Goal: Information Seeking & Learning: Learn about a topic

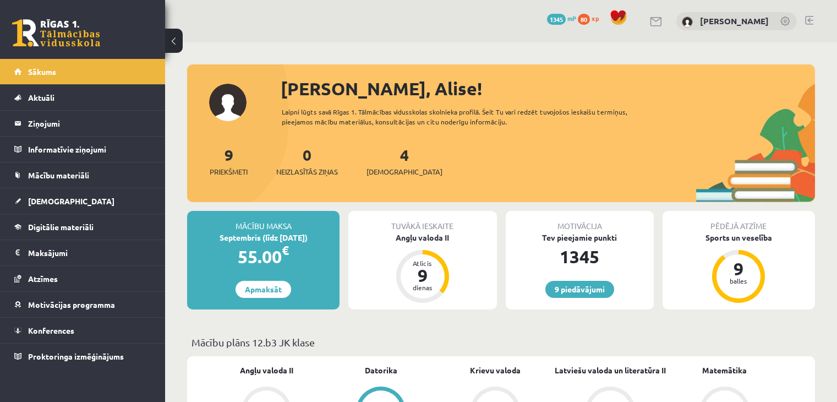
scroll to position [825, 0]
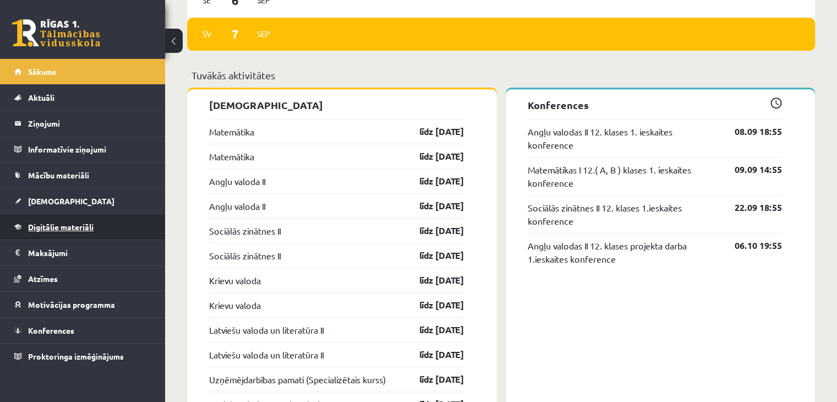
click at [141, 228] on link "Digitālie materiāli" at bounding box center [82, 226] width 137 height 25
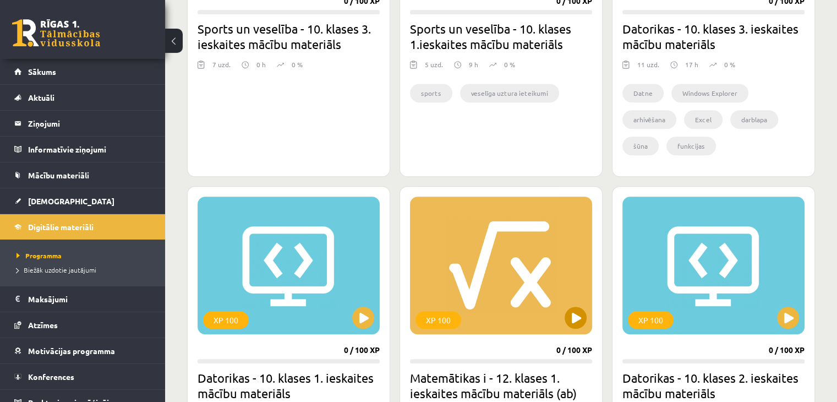
click at [544, 285] on div "XP 100" at bounding box center [501, 265] width 182 height 138
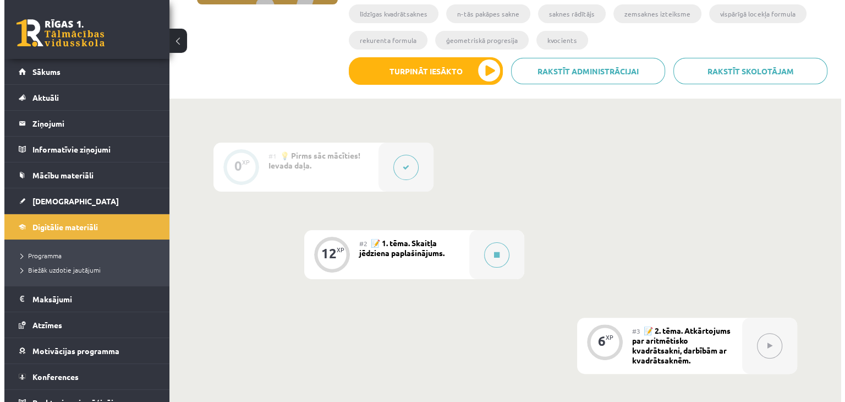
scroll to position [385, 0]
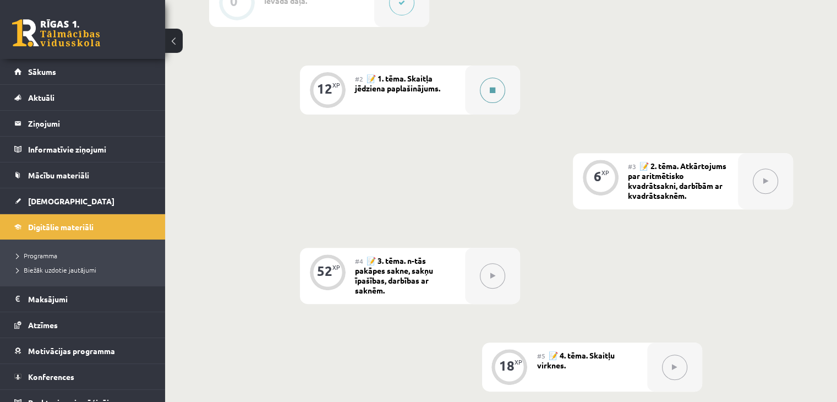
click at [495, 85] on button at bounding box center [492, 90] width 25 height 25
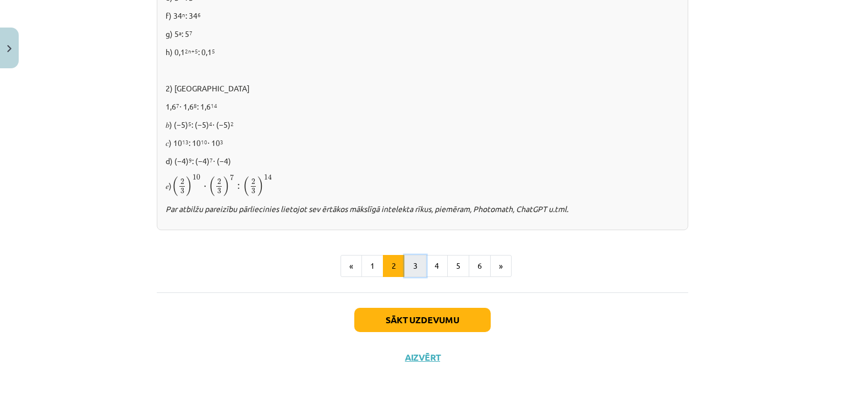
click at [417, 265] on button "3" at bounding box center [415, 266] width 22 height 22
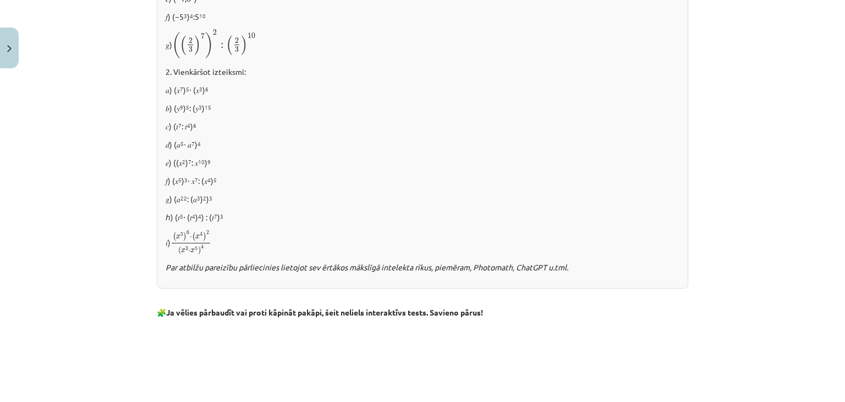
scroll to position [692, 0]
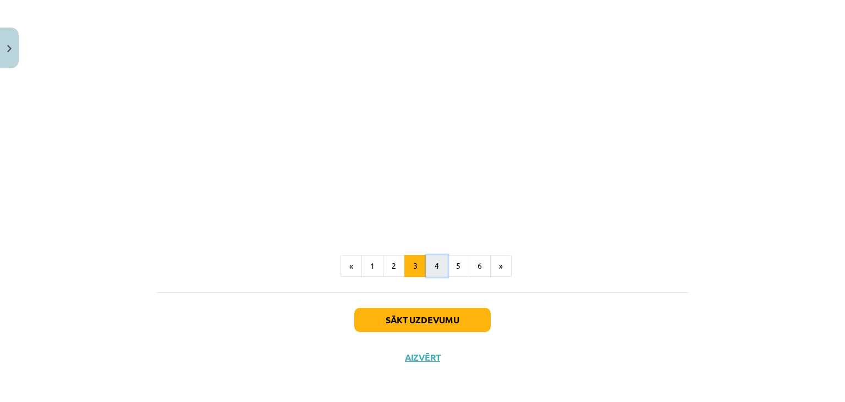
click at [428, 269] on button "4" at bounding box center [437, 266] width 22 height 22
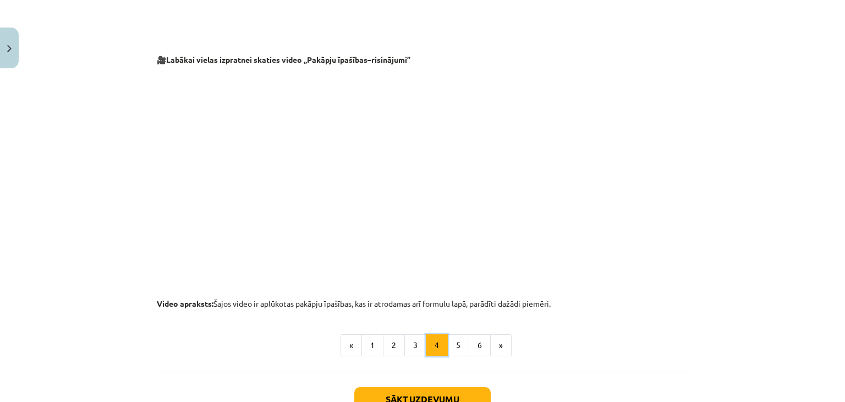
scroll to position [1157, 0]
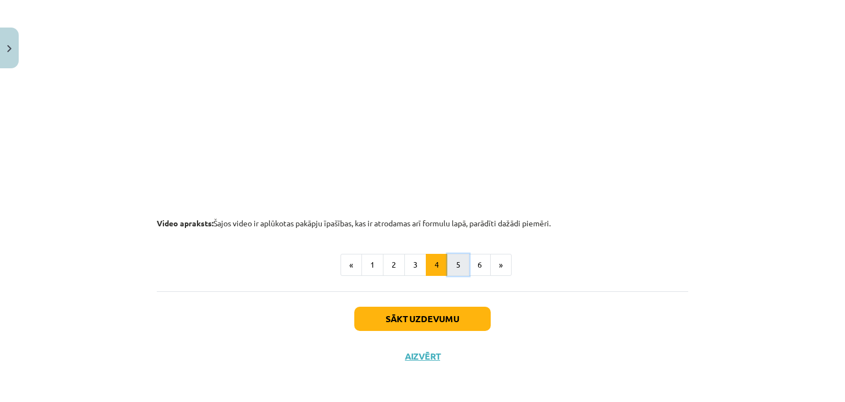
click at [452, 262] on button "5" at bounding box center [458, 265] width 22 height 22
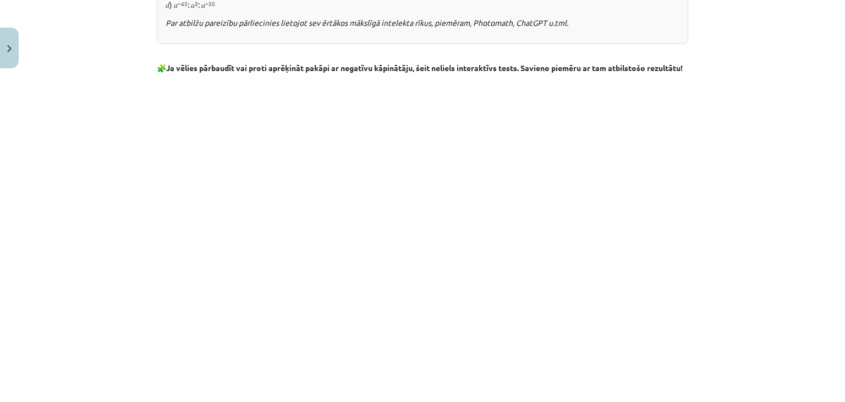
scroll to position [1308, 0]
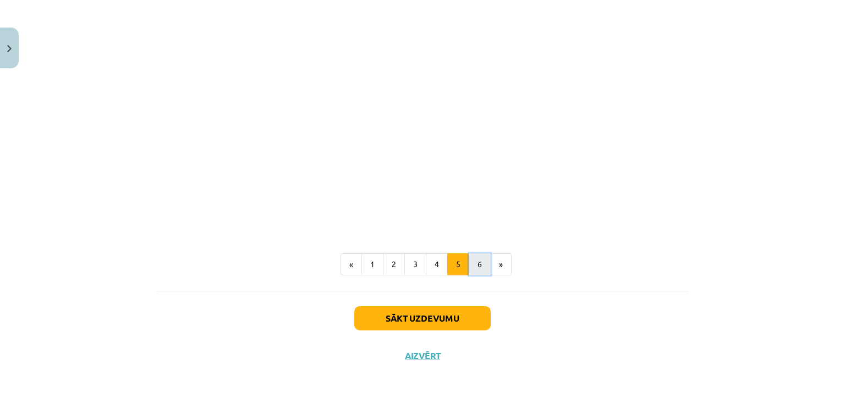
click at [478, 264] on button "6" at bounding box center [480, 264] width 22 height 22
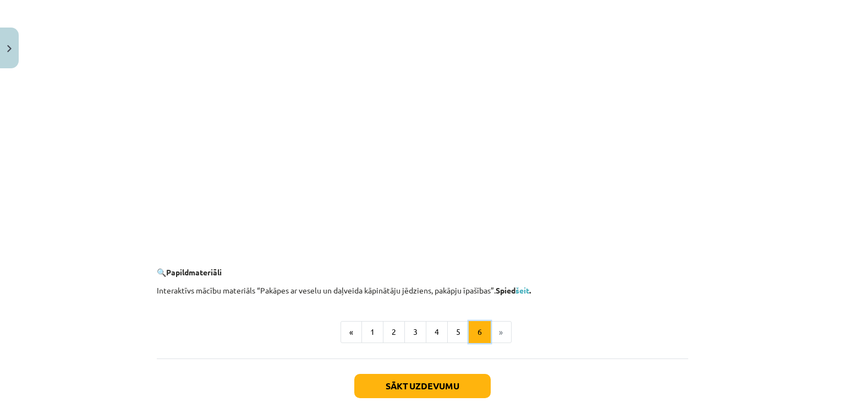
scroll to position [1057, 0]
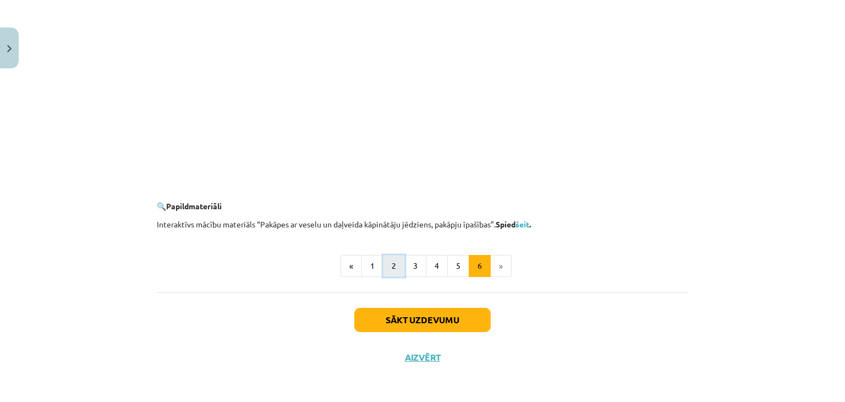
click at [398, 260] on button "2" at bounding box center [394, 266] width 22 height 22
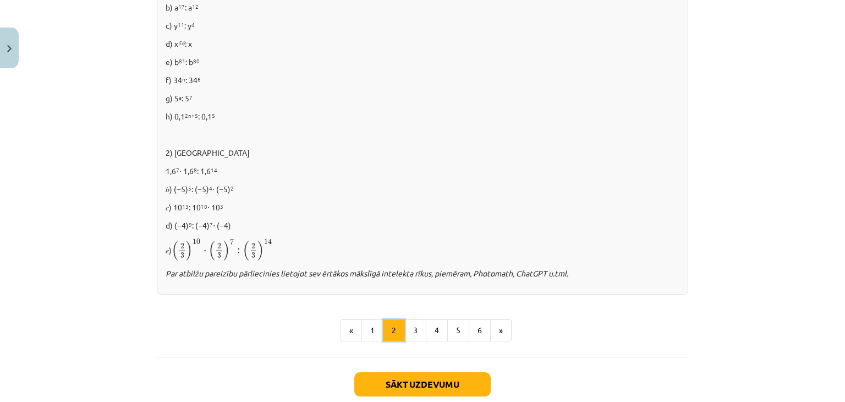
scroll to position [765, 0]
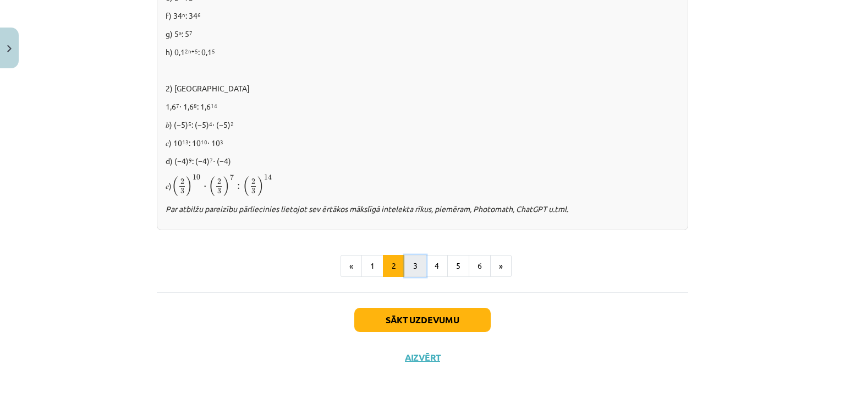
click at [417, 272] on button "3" at bounding box center [415, 266] width 22 height 22
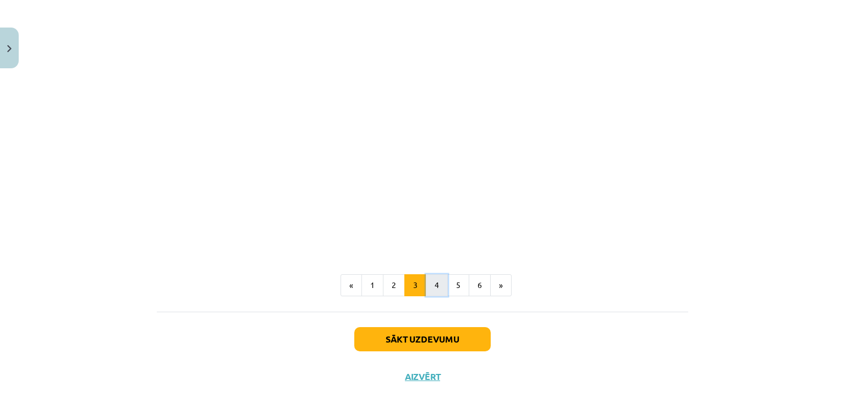
click at [438, 278] on button "4" at bounding box center [437, 285] width 22 height 22
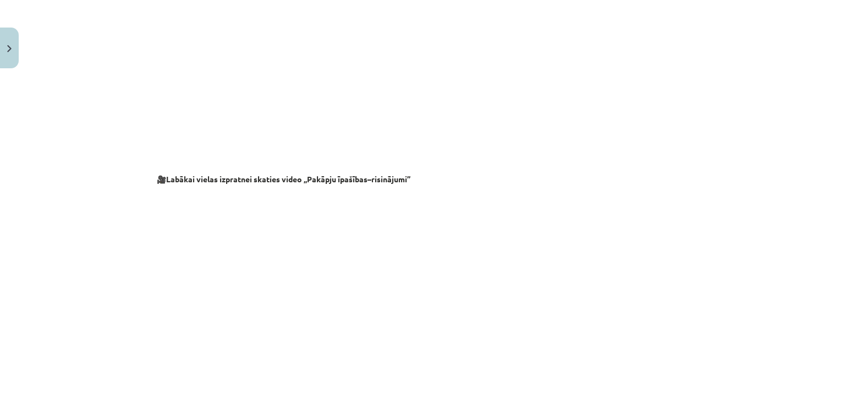
scroll to position [1102, 0]
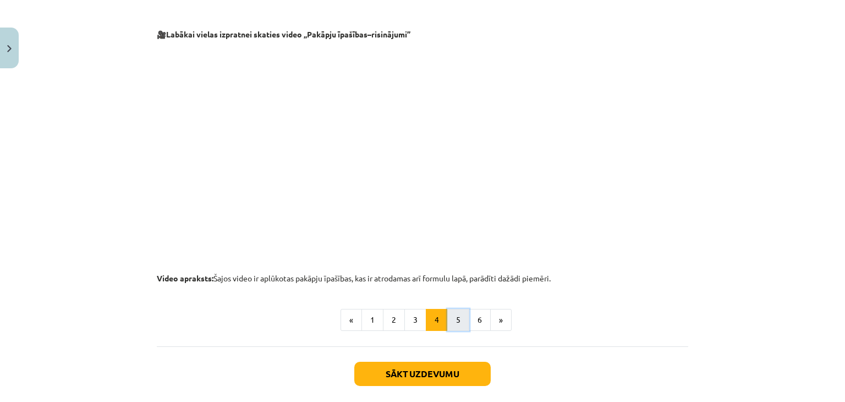
click at [461, 324] on button "5" at bounding box center [458, 320] width 22 height 22
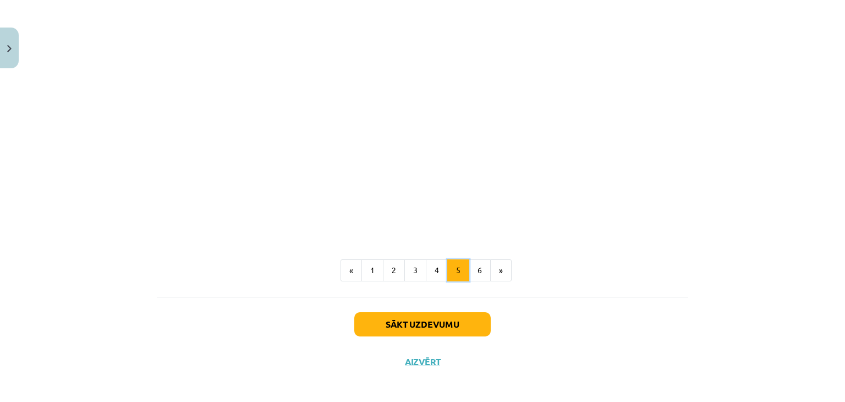
scroll to position [1297, 0]
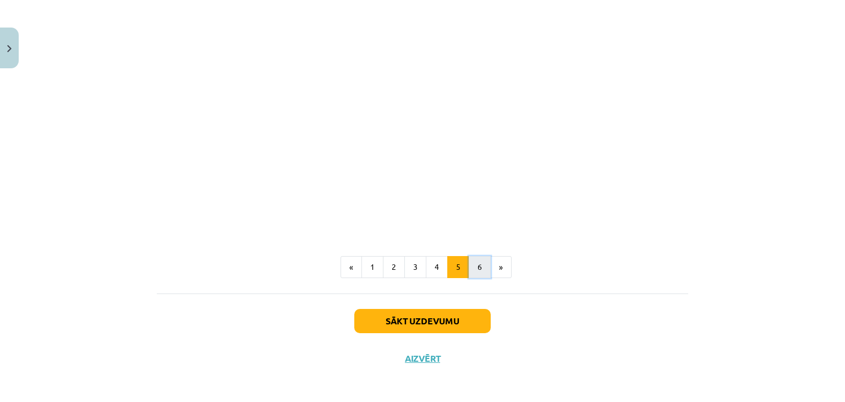
click at [473, 276] on button "6" at bounding box center [480, 267] width 22 height 22
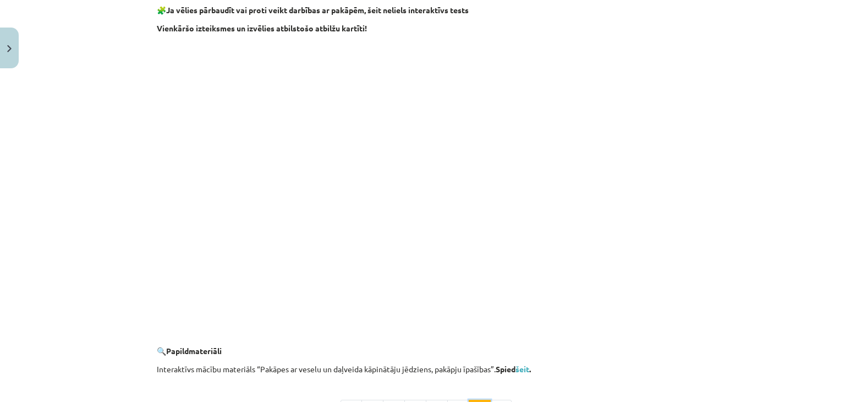
scroll to position [1057, 0]
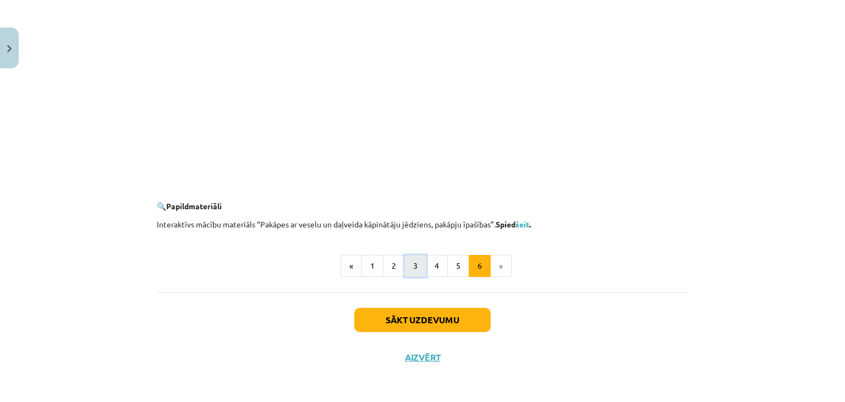
click at [411, 264] on button "3" at bounding box center [415, 266] width 22 height 22
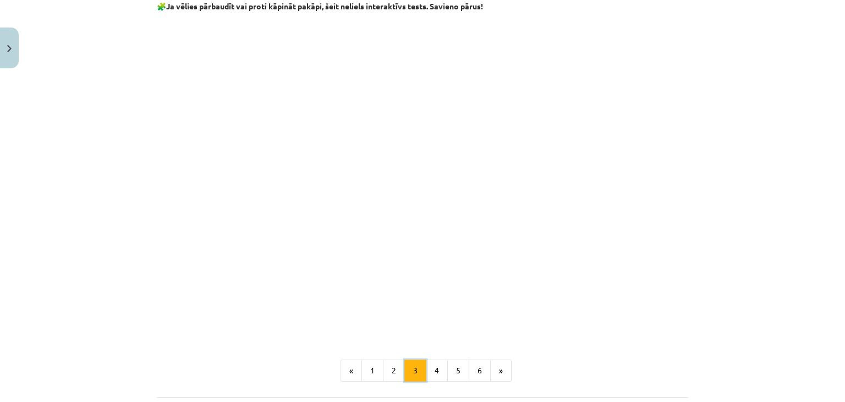
scroll to position [877, 0]
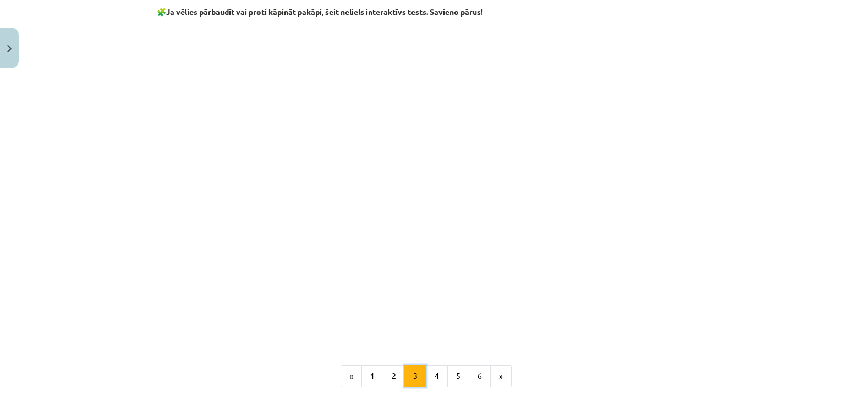
click at [422, 384] on button "3" at bounding box center [415, 376] width 22 height 22
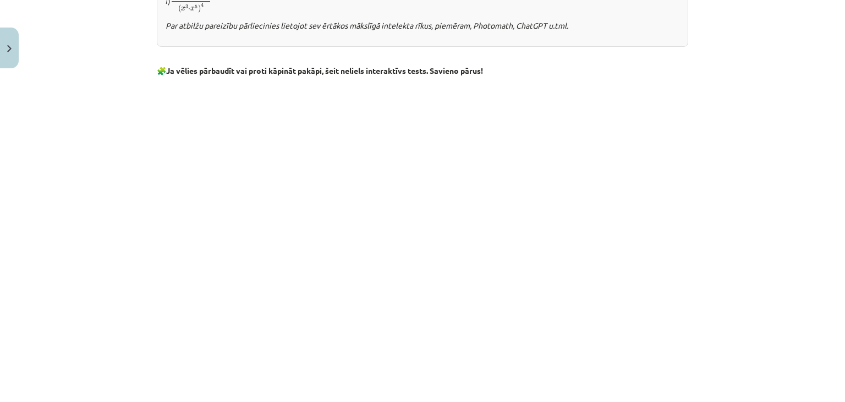
scroll to position [987, 0]
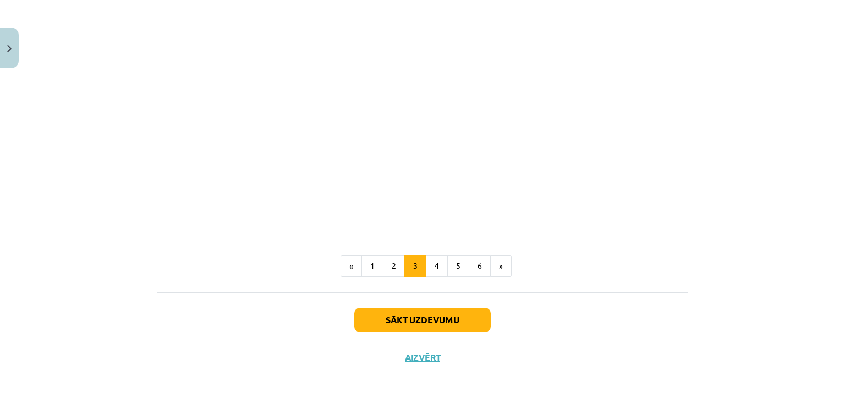
click at [434, 265] on button "4" at bounding box center [437, 266] width 22 height 22
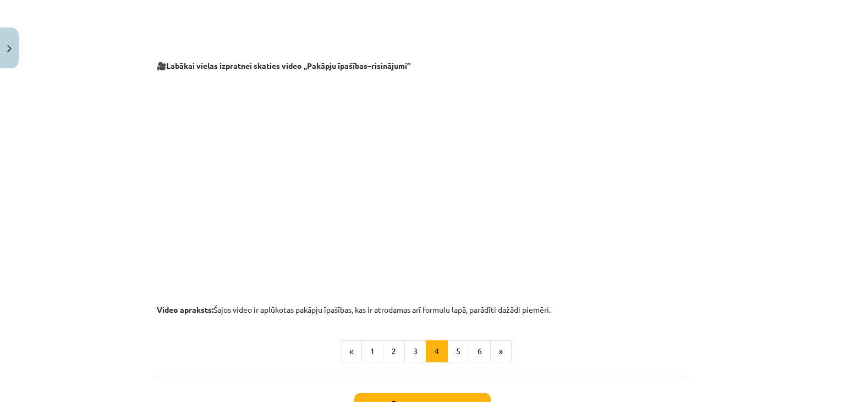
scroll to position [1077, 0]
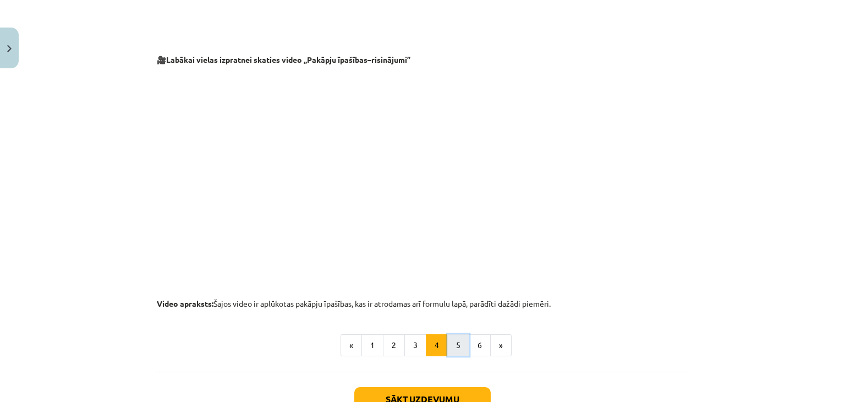
click at [451, 342] on button "5" at bounding box center [458, 345] width 22 height 22
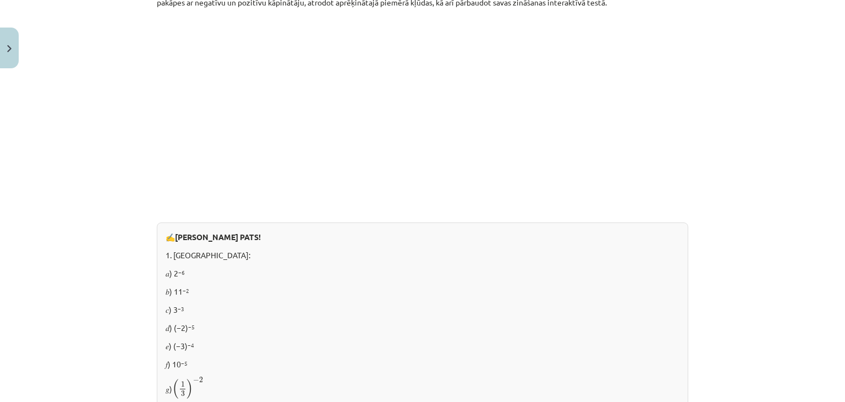
scroll to position [196, 0]
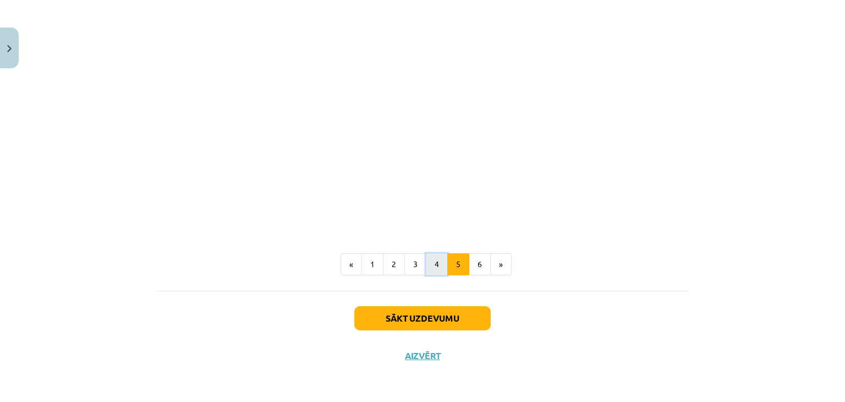
click at [426, 265] on button "4" at bounding box center [437, 264] width 22 height 22
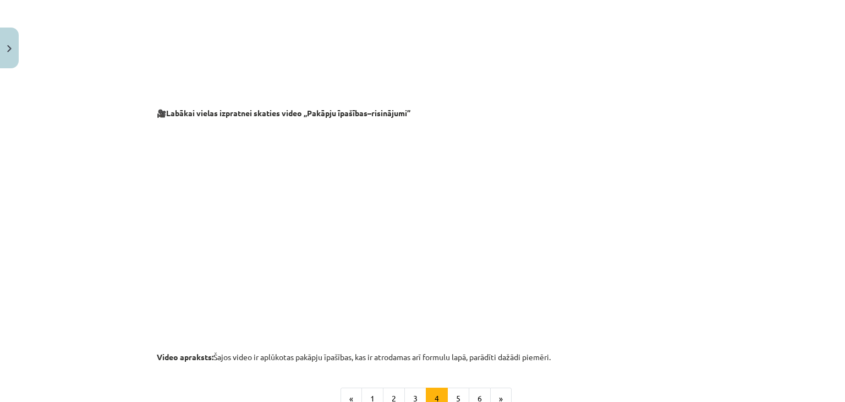
scroll to position [1041, 0]
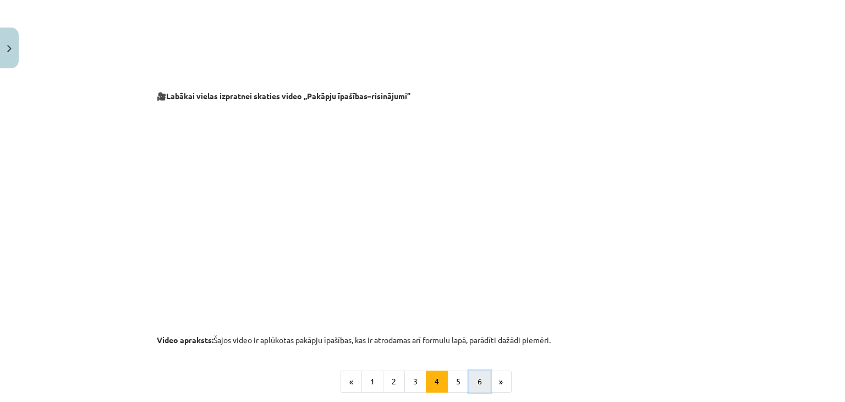
click at [479, 379] on button "6" at bounding box center [480, 381] width 22 height 22
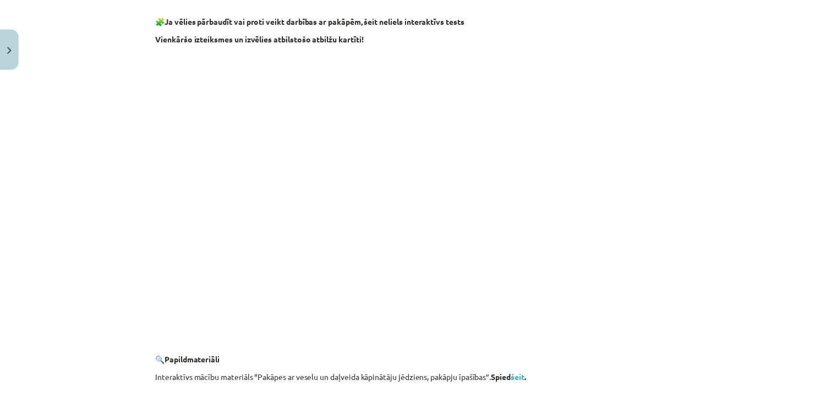
scroll to position [747, 0]
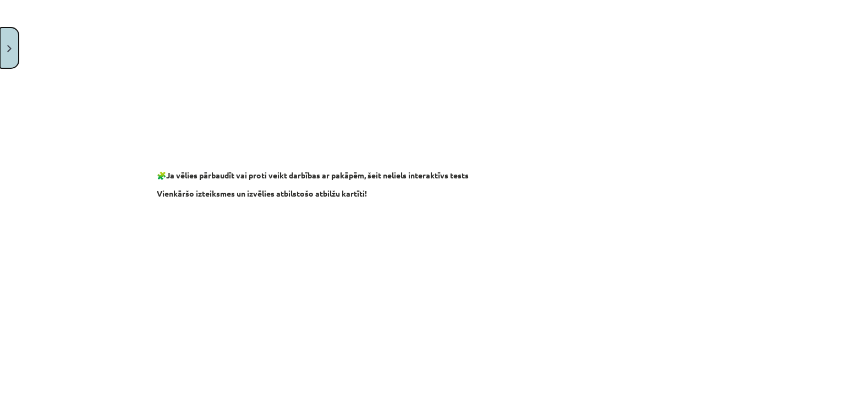
click at [13, 47] on button "Close" at bounding box center [9, 48] width 19 height 41
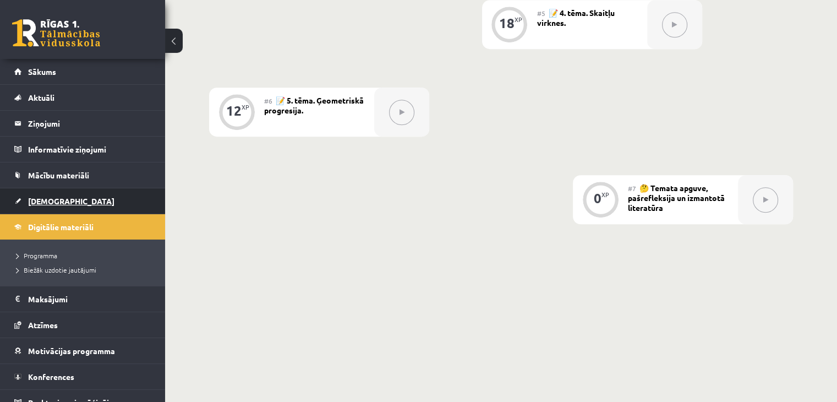
scroll to position [742, 0]
